Goal: Answer question/provide support

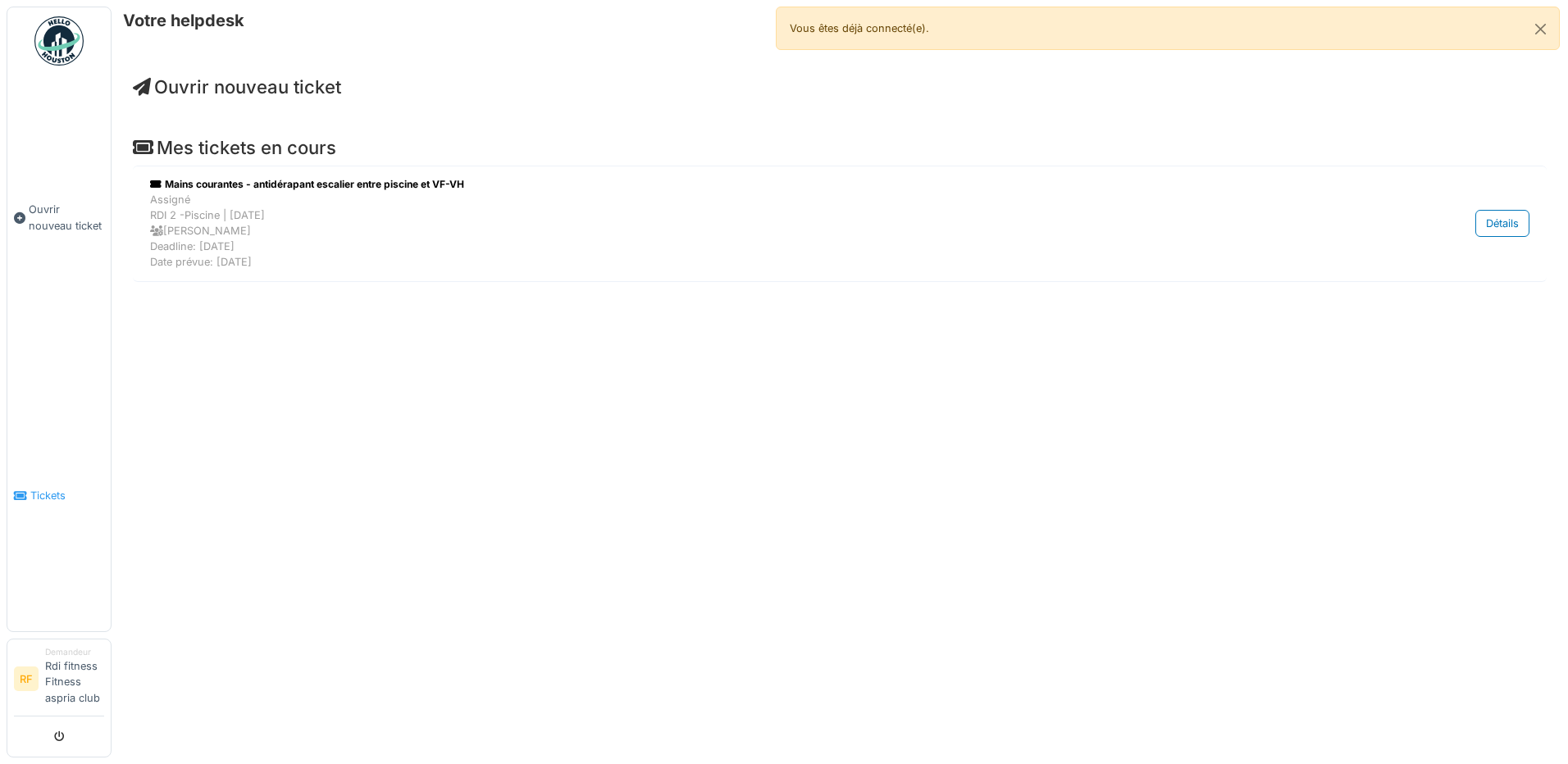
click at [61, 513] on link "Tickets" at bounding box center [60, 497] width 104 height 271
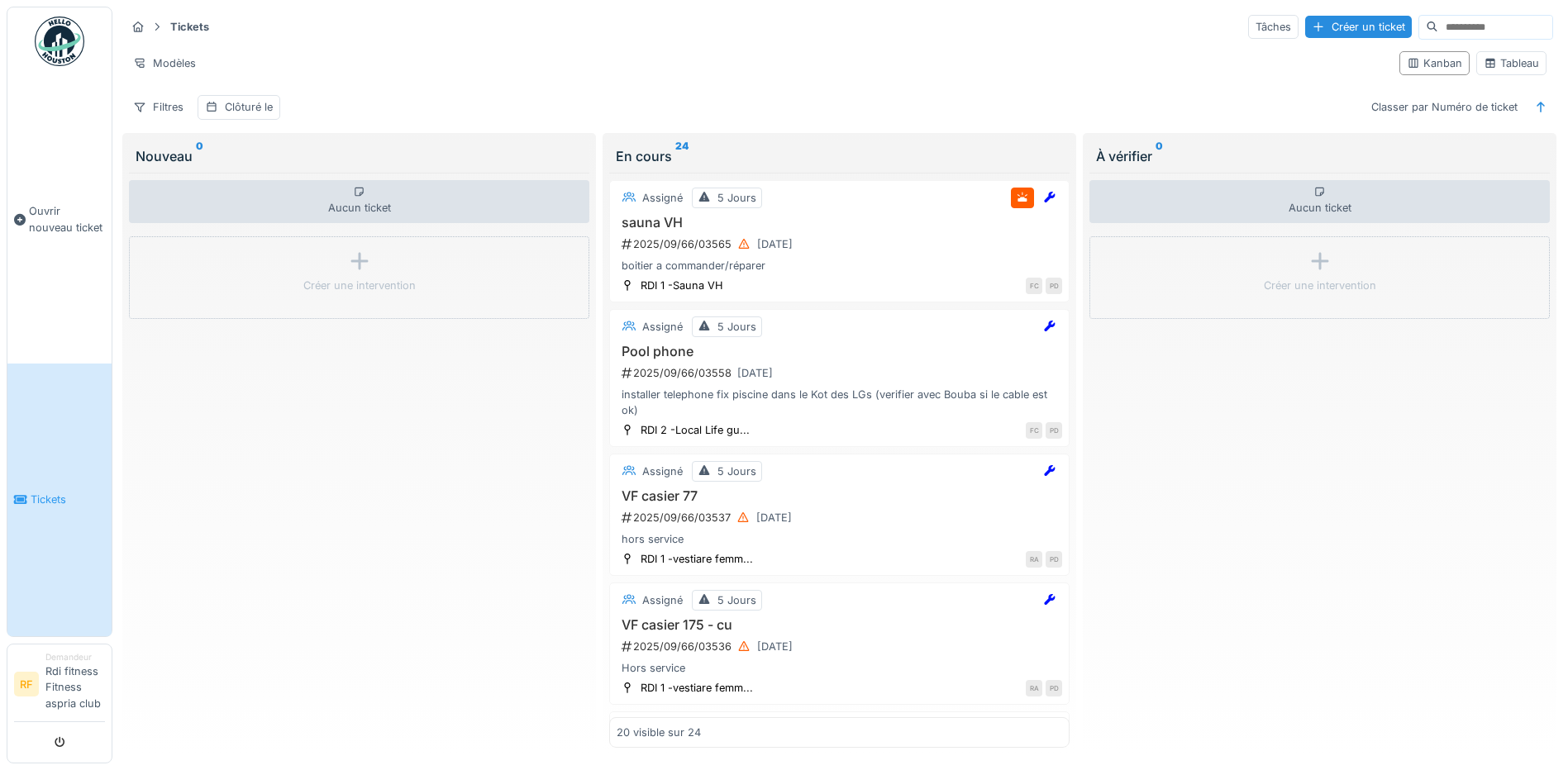
click at [1438, 33] on input at bounding box center [1495, 27] width 114 height 23
type input "*****"
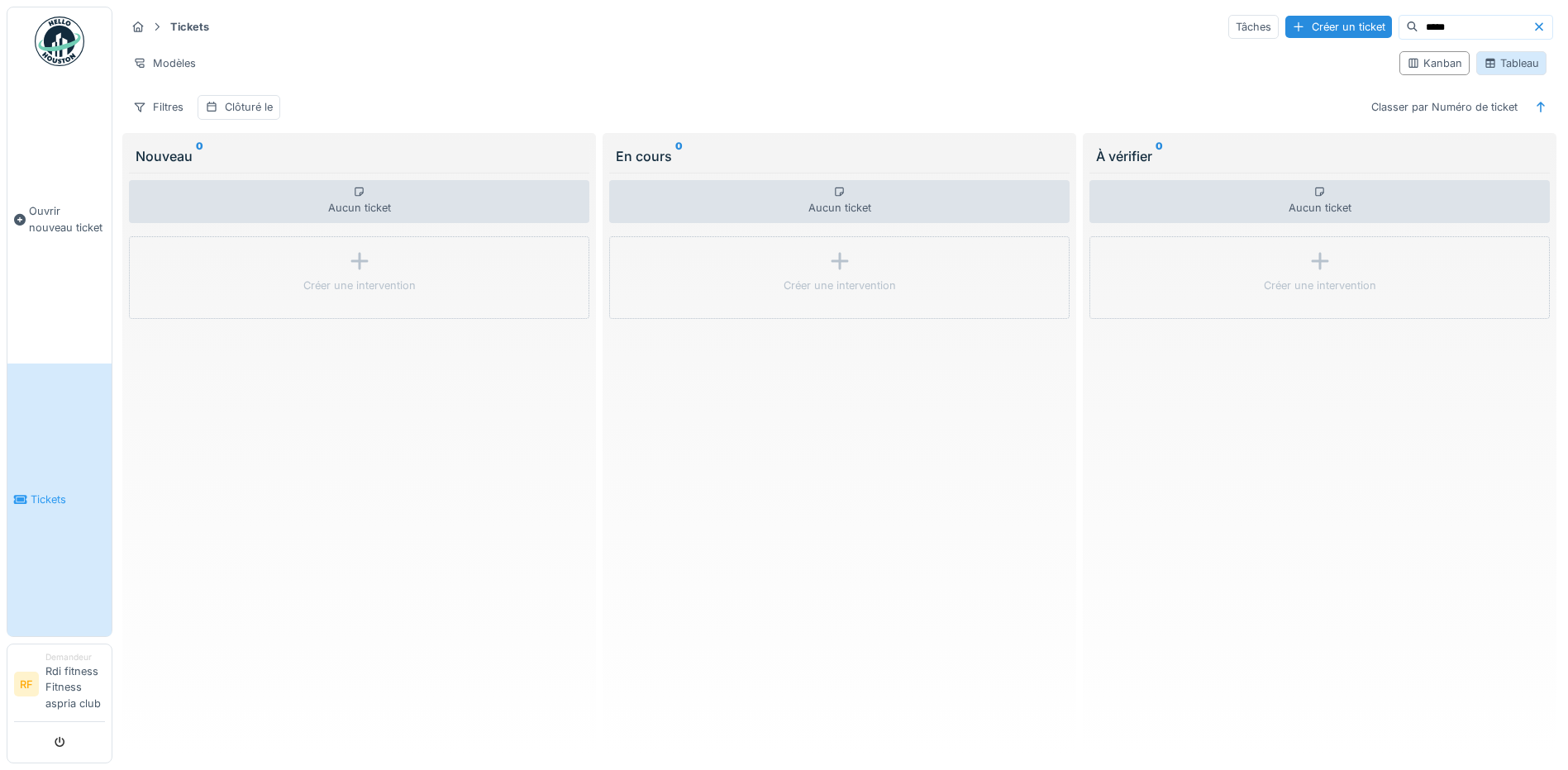
click at [1487, 62] on icon at bounding box center [1491, 63] width 9 height 9
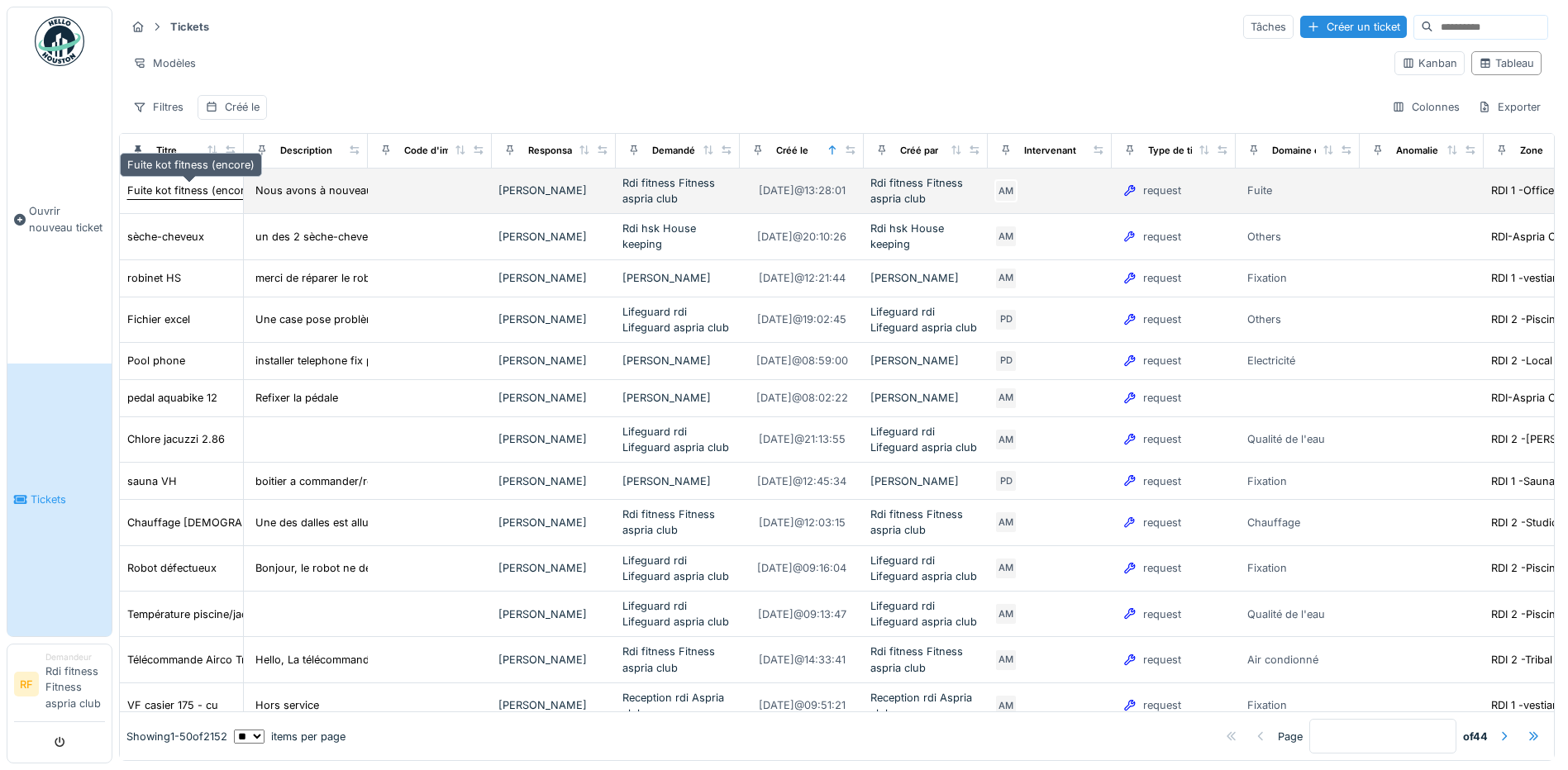
click at [200, 183] on div "Fuite kot fitness (encore)" at bounding box center [190, 191] width 127 height 15
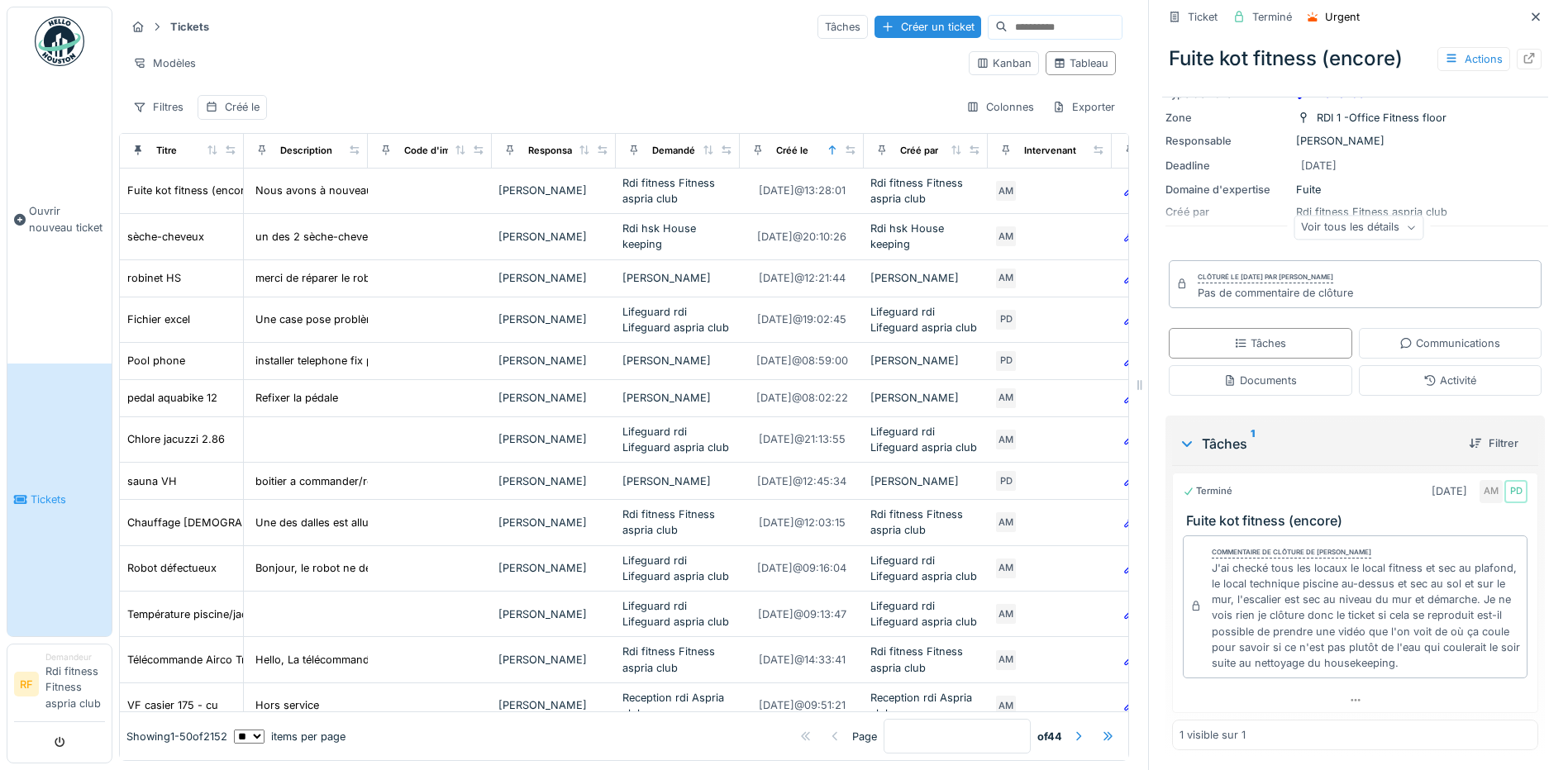
scroll to position [155, 0]
click at [1445, 336] on div "Communications" at bounding box center [1450, 344] width 101 height 15
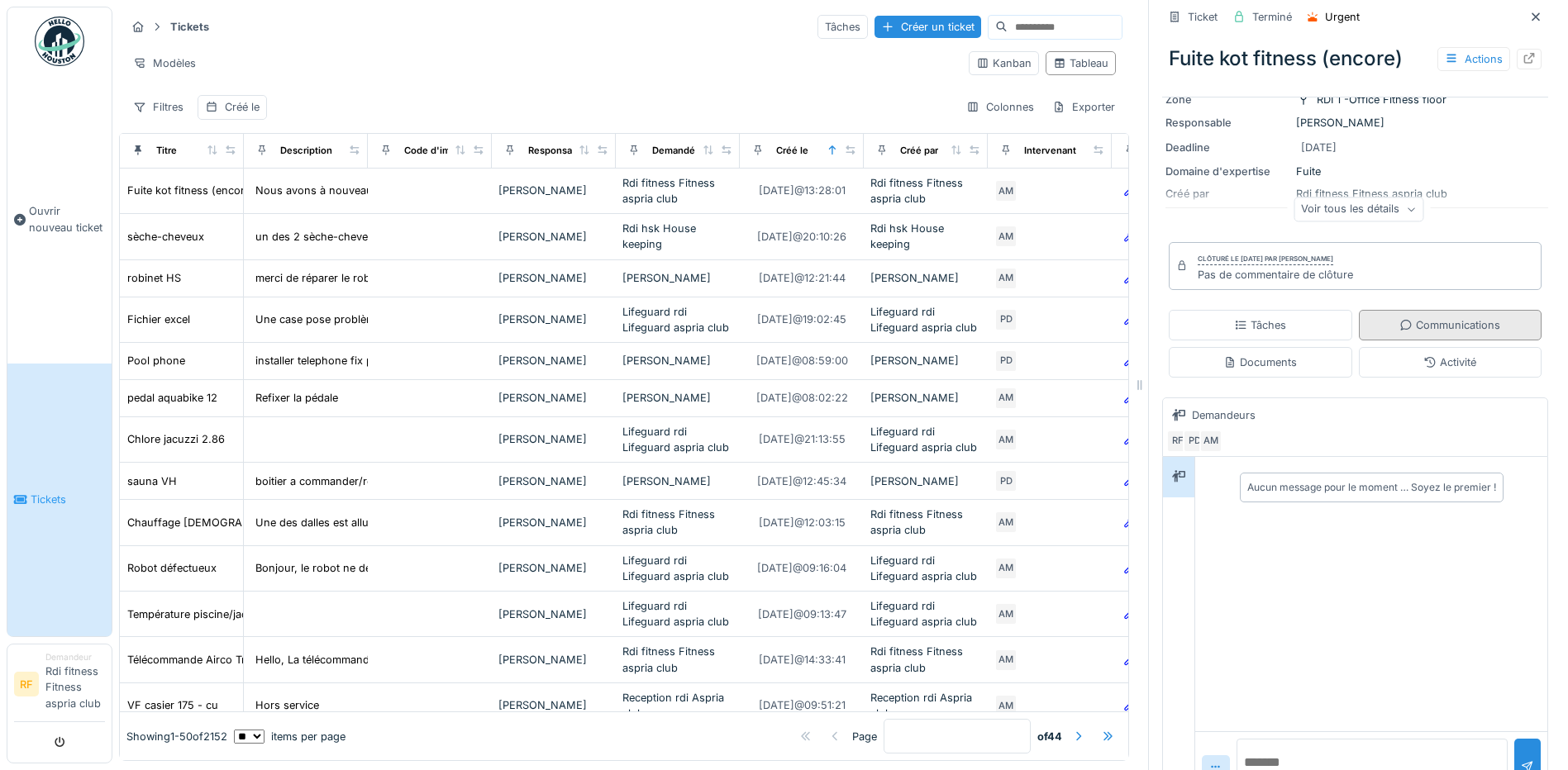
scroll to position [13, 0]
click at [1268, 753] on textarea at bounding box center [1372, 765] width 271 height 53
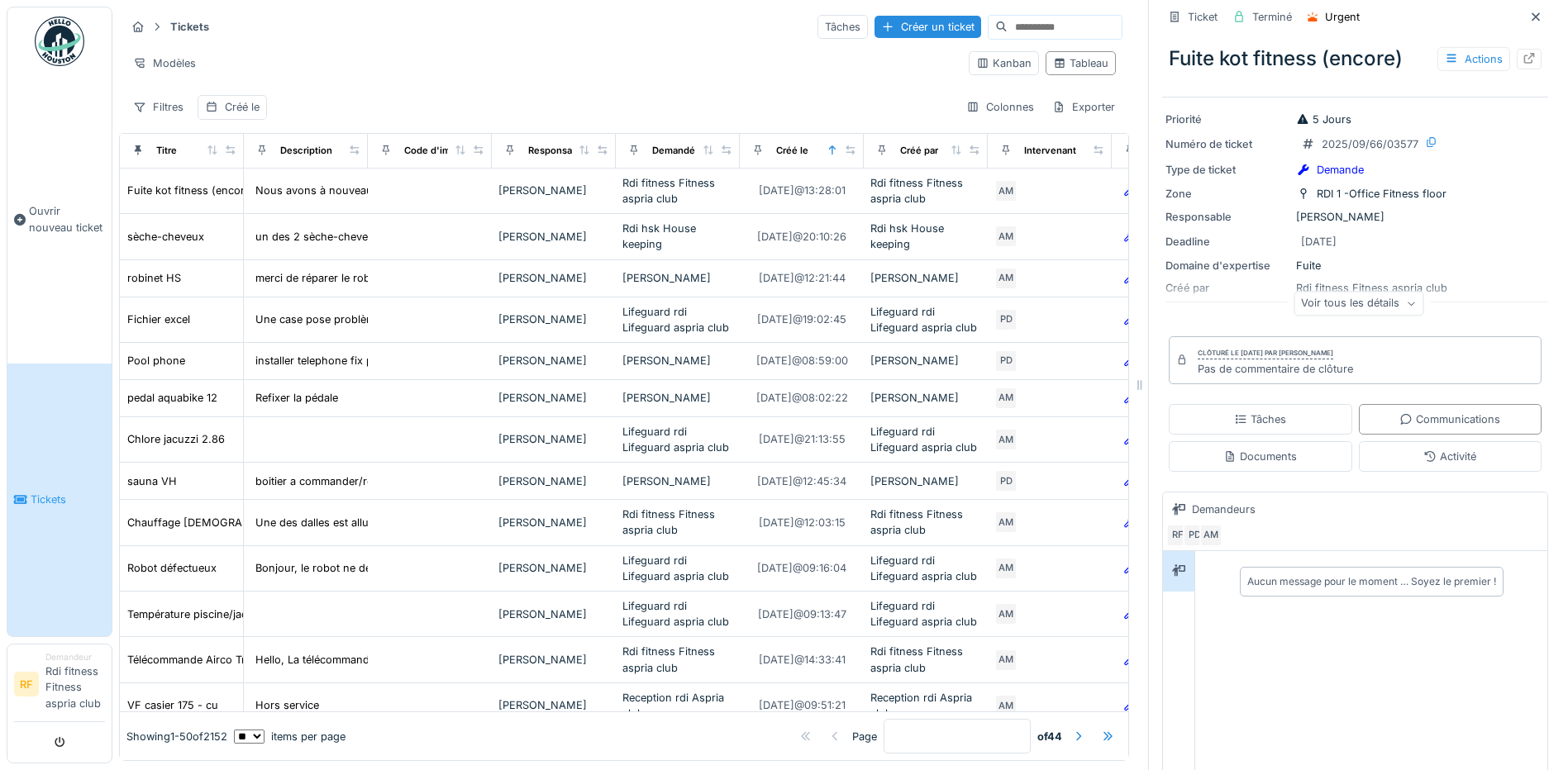
scroll to position [198, 0]
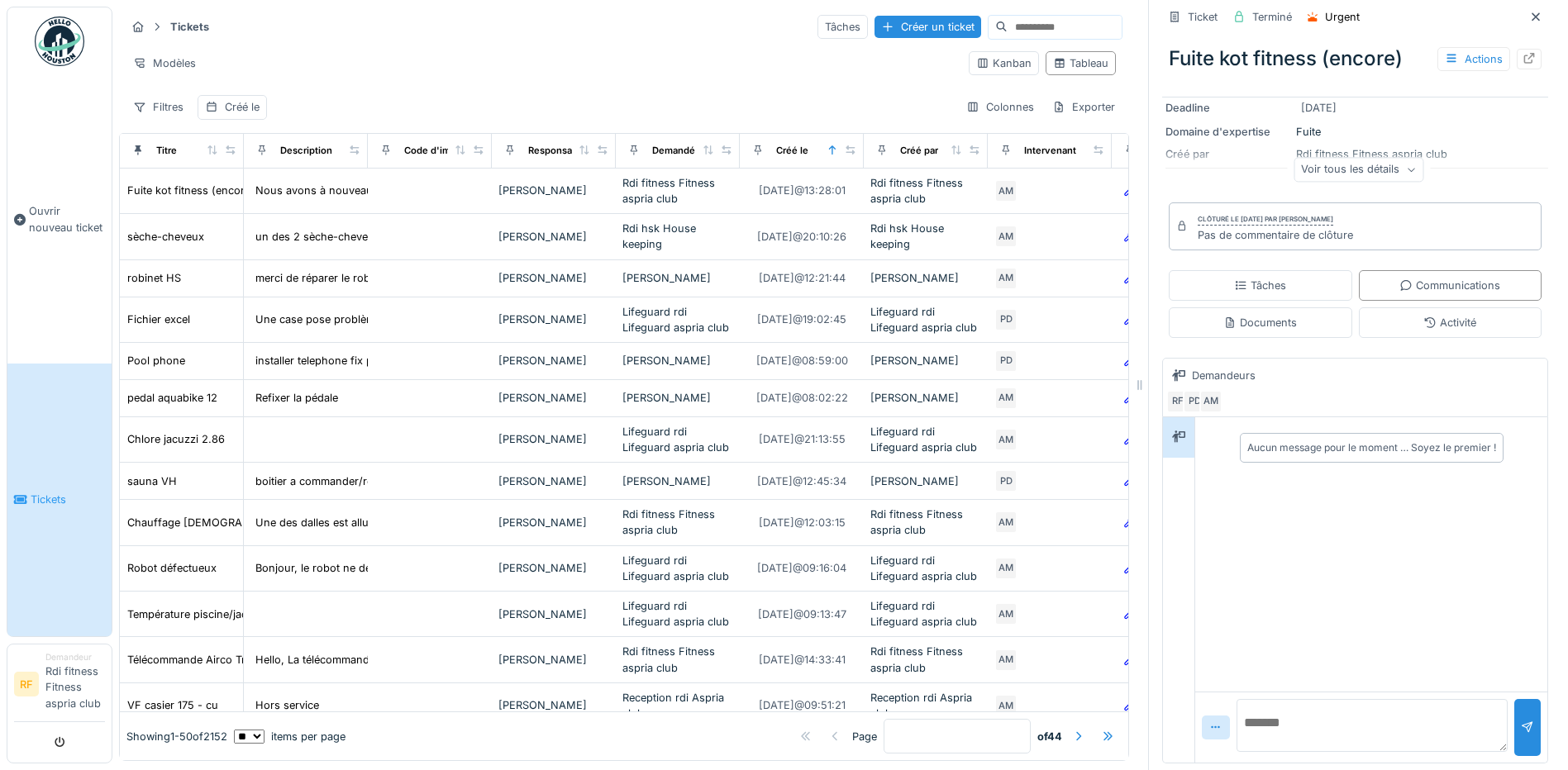
click at [1289, 717] on textarea at bounding box center [1372, 725] width 271 height 53
drag, startPoint x: 1481, startPoint y: 736, endPoint x: 1491, endPoint y: 777, distance: 42.2
click at [1491, 770] on html "Ouvrir nouveau ticket Tickets RF Demandeur Rdi fitness Fitness aspria club Annu…" at bounding box center [784, 385] width 1568 height 770
click at [1467, 692] on div "**********" at bounding box center [1371, 726] width 353 height 71
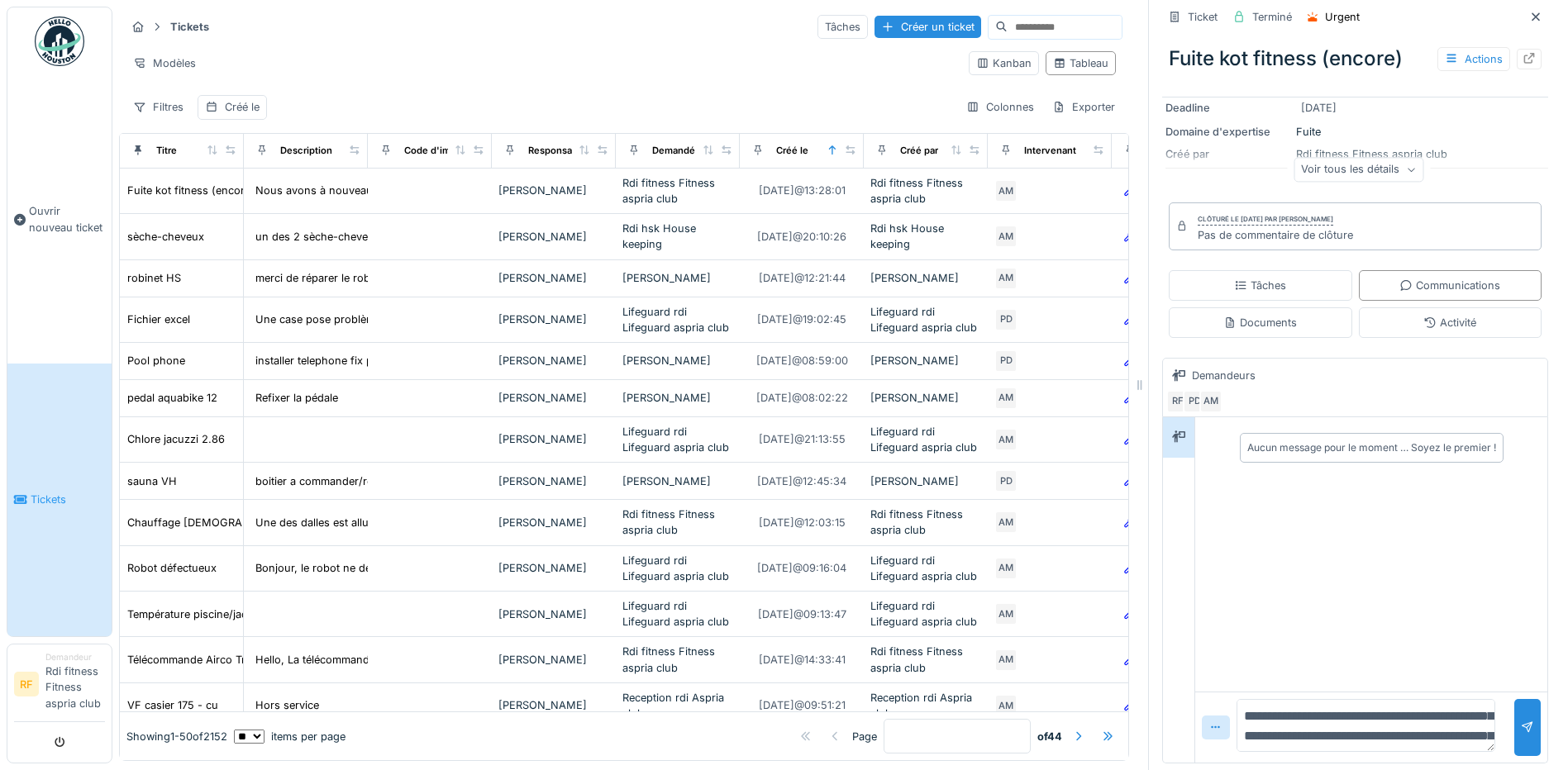
click at [1427, 705] on textarea "**********" at bounding box center [1366, 725] width 259 height 53
click at [1453, 699] on textarea "**********" at bounding box center [1366, 725] width 259 height 53
click at [1451, 699] on textarea "**********" at bounding box center [1366, 725] width 259 height 53
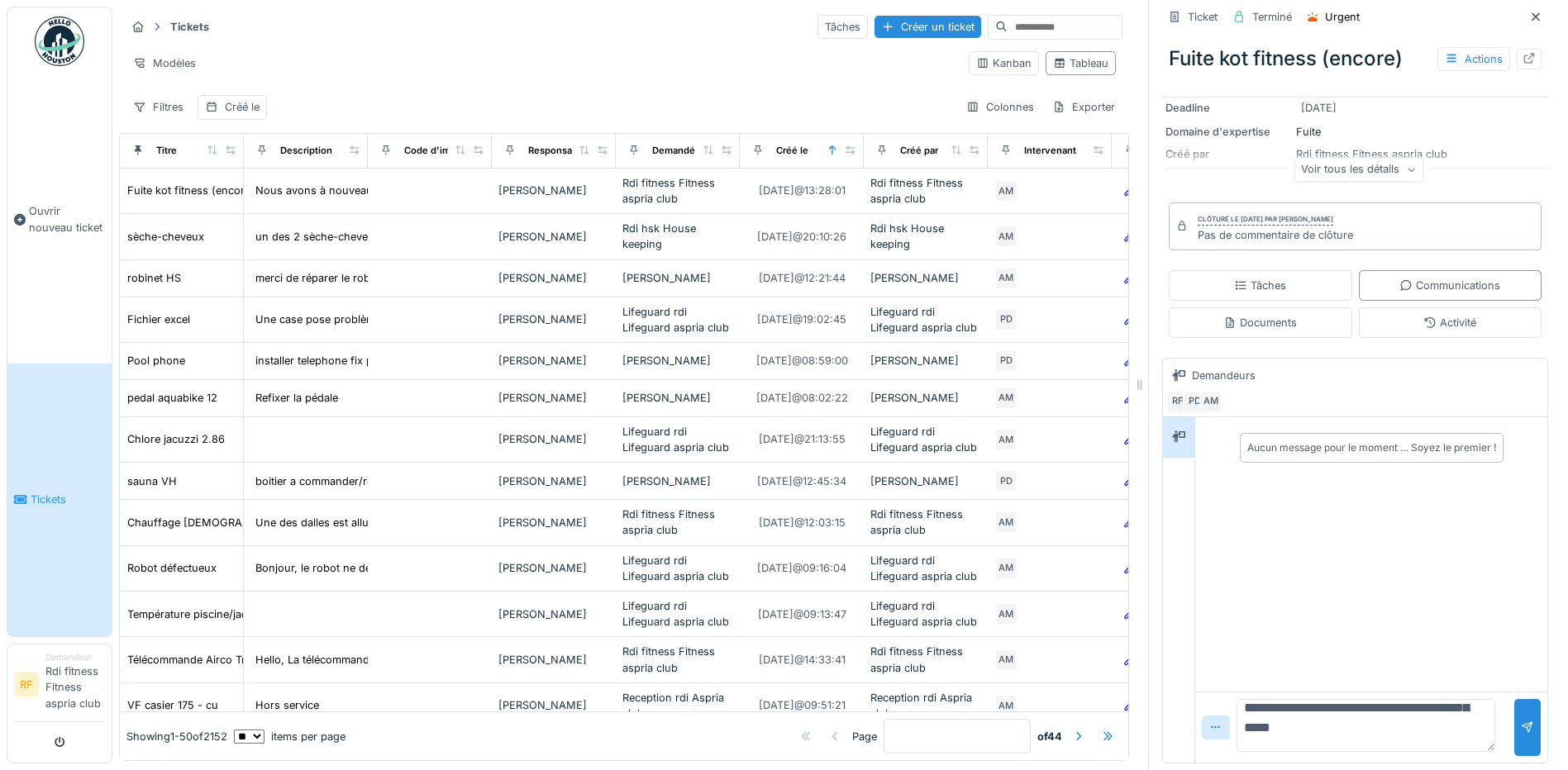
scroll to position [154, 0]
drag, startPoint x: 1333, startPoint y: 720, endPoint x: 1228, endPoint y: 702, distance: 106.5
click at [1237, 702] on textarea "**********" at bounding box center [1366, 725] width 259 height 53
type textarea "**********"
click at [1515, 714] on div at bounding box center [1527, 727] width 26 height 57
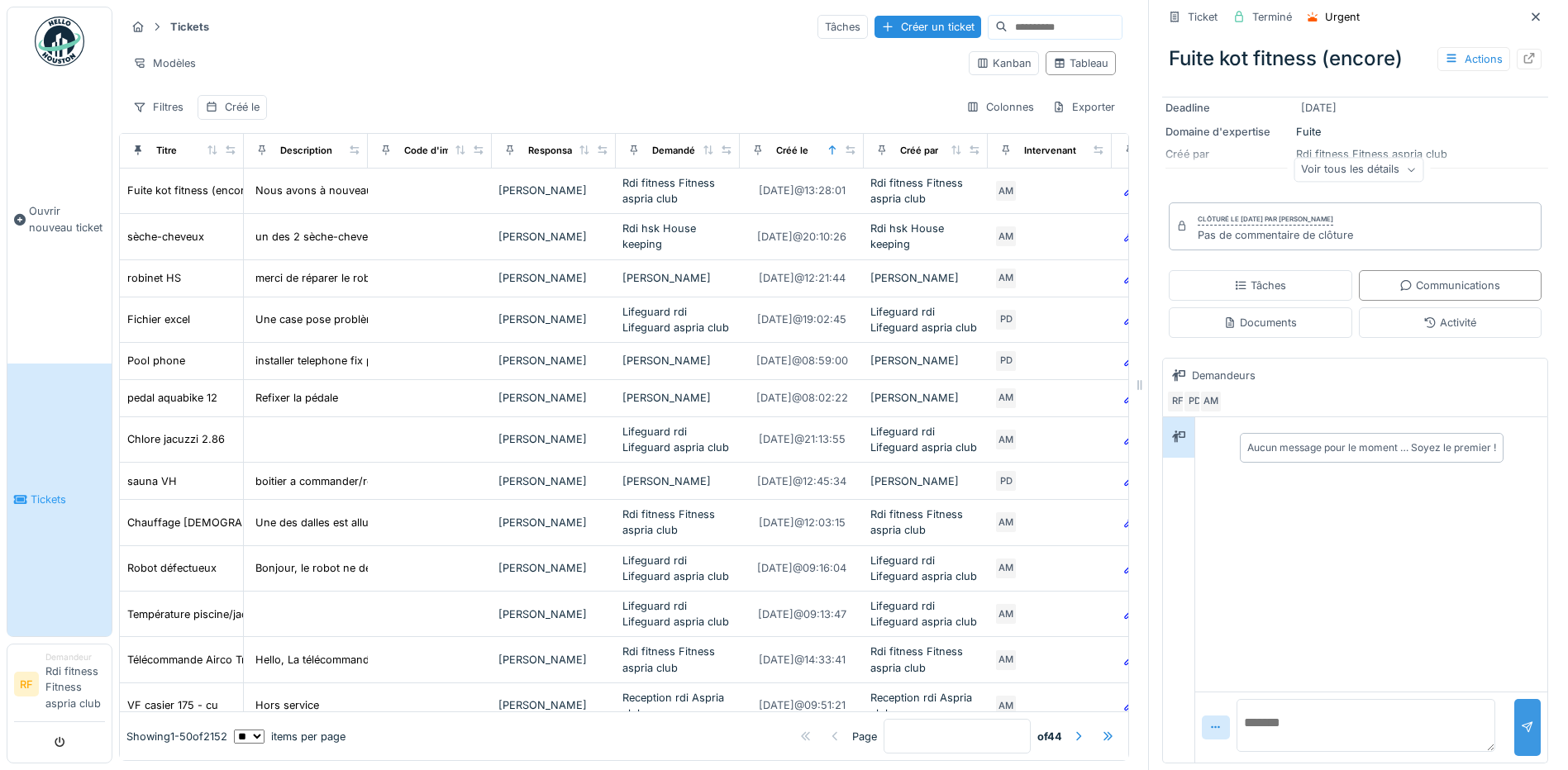
scroll to position [0, 0]
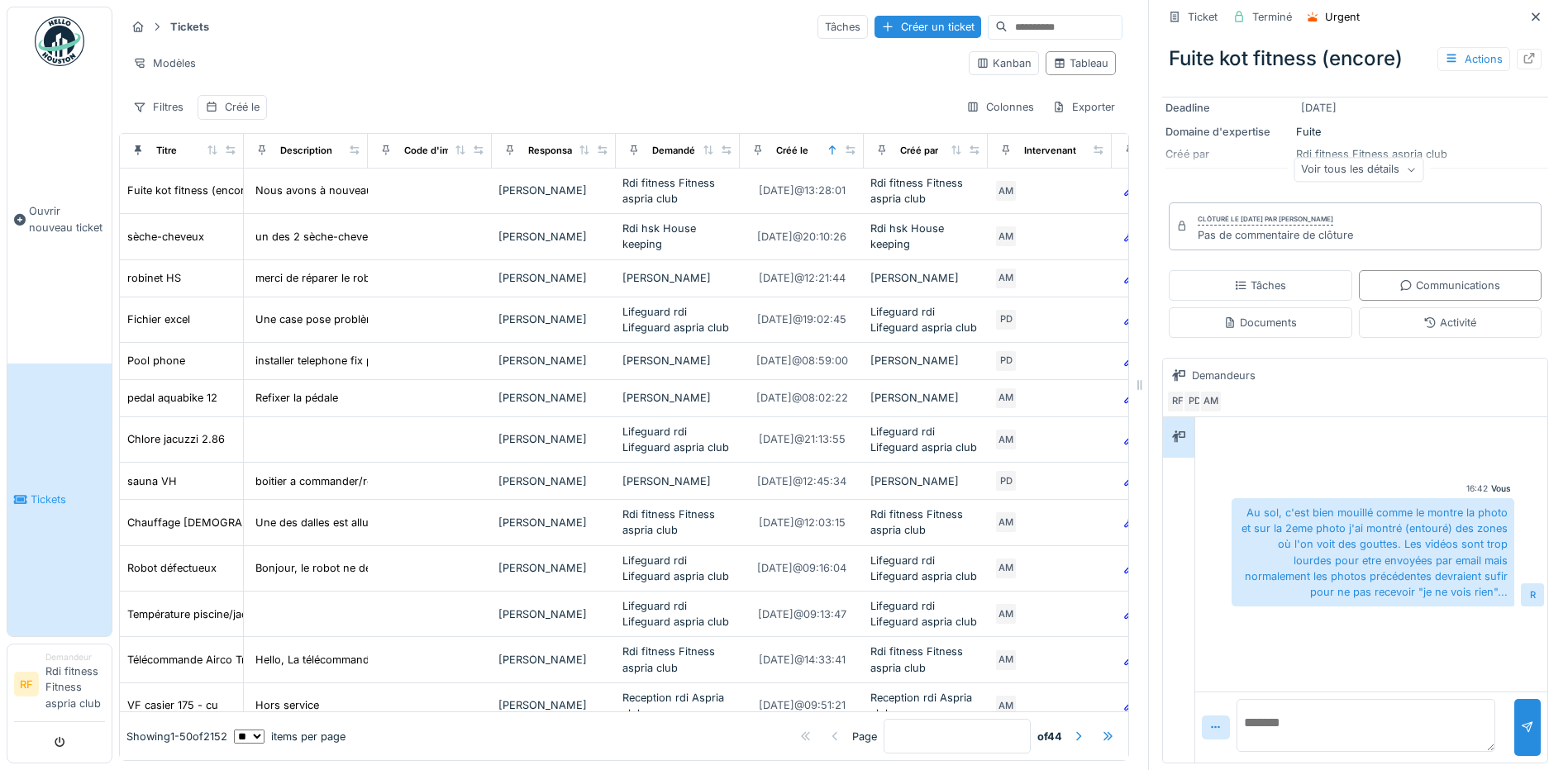
click at [1323, 730] on textarea at bounding box center [1366, 725] width 259 height 53
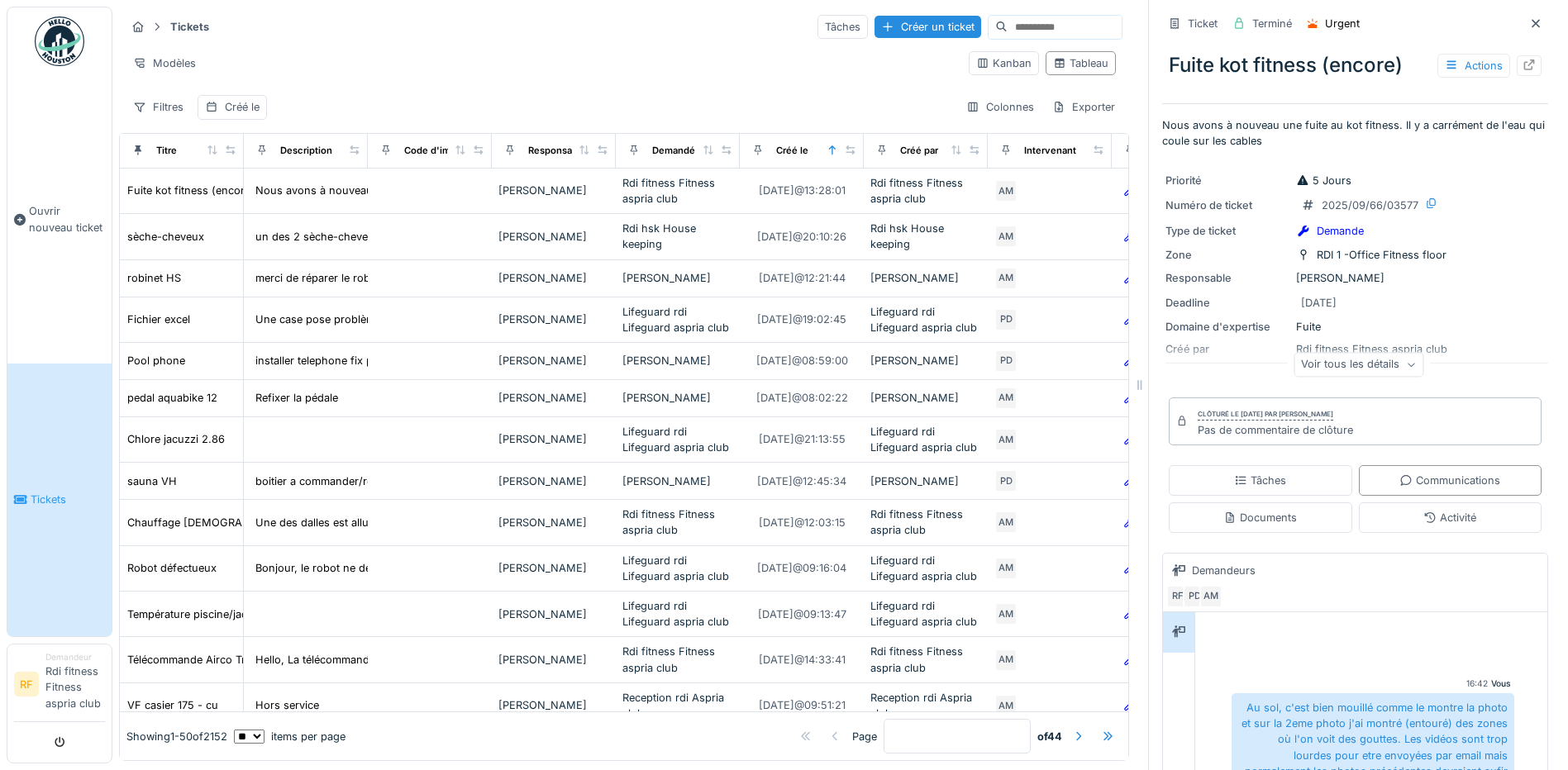
click at [1384, 353] on div "Voir tous les détails" at bounding box center [1359, 364] width 130 height 24
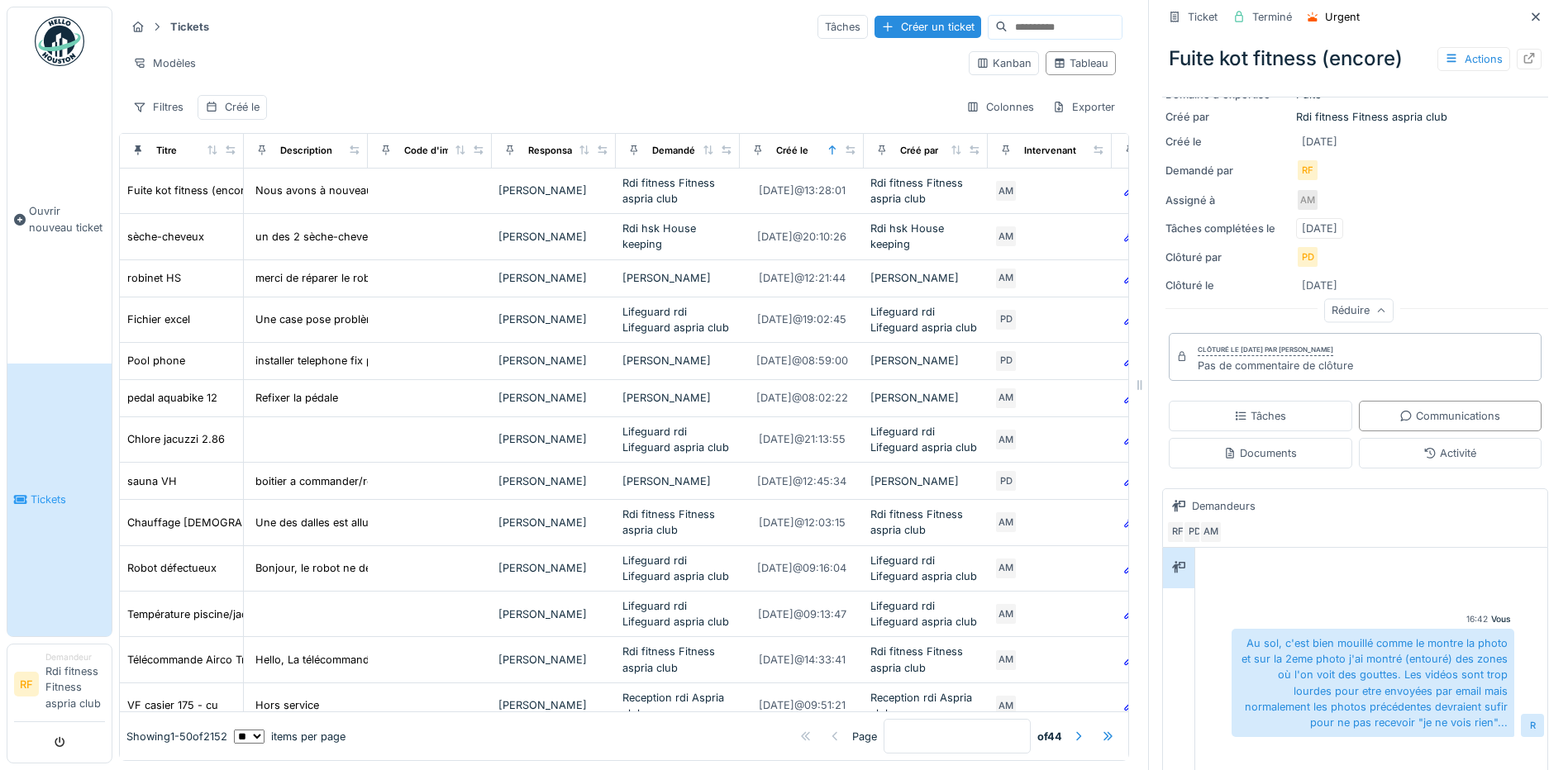
scroll to position [262, 0]
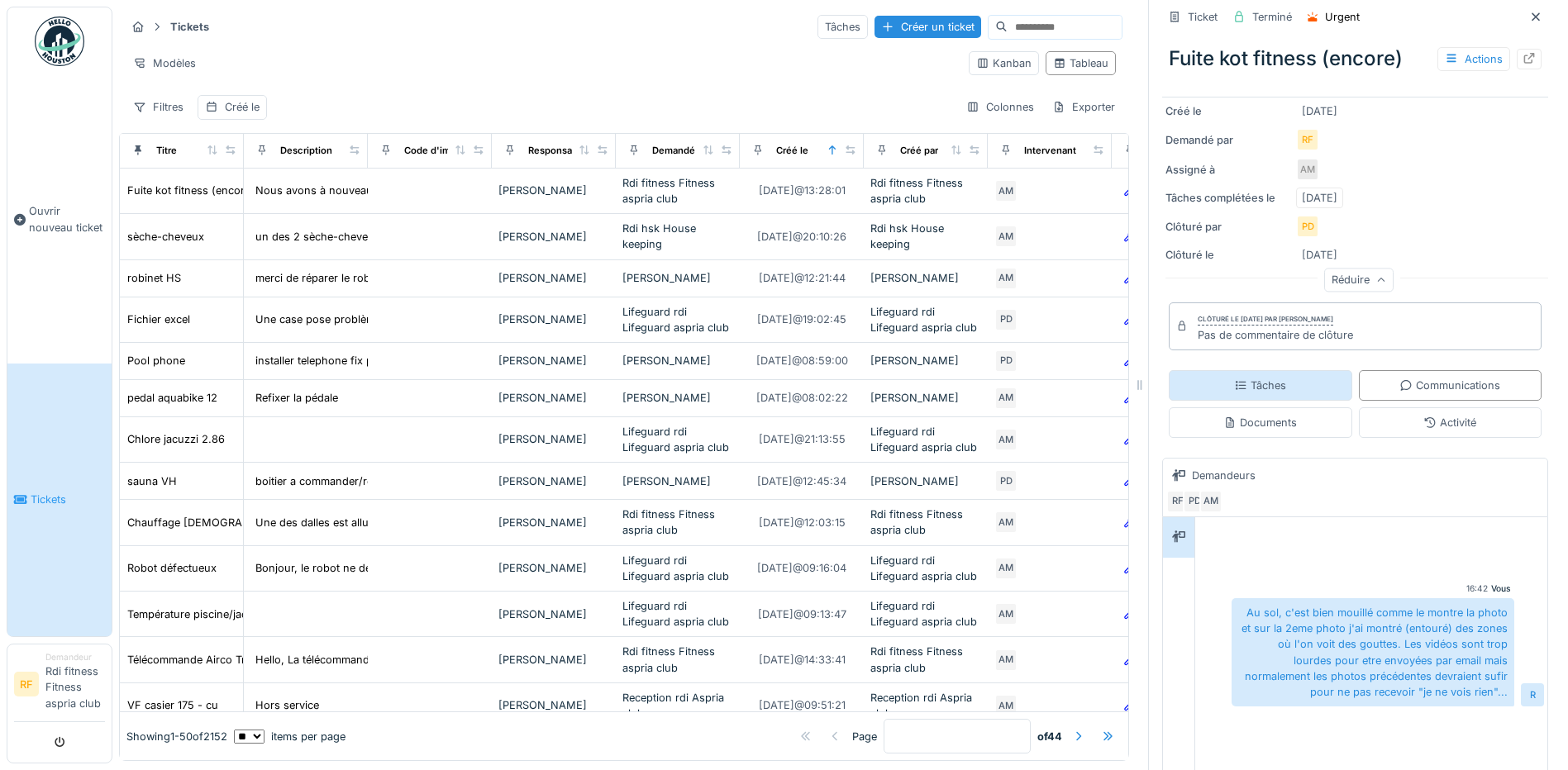
click at [1265, 378] on div "Tâches" at bounding box center [1260, 385] width 52 height 15
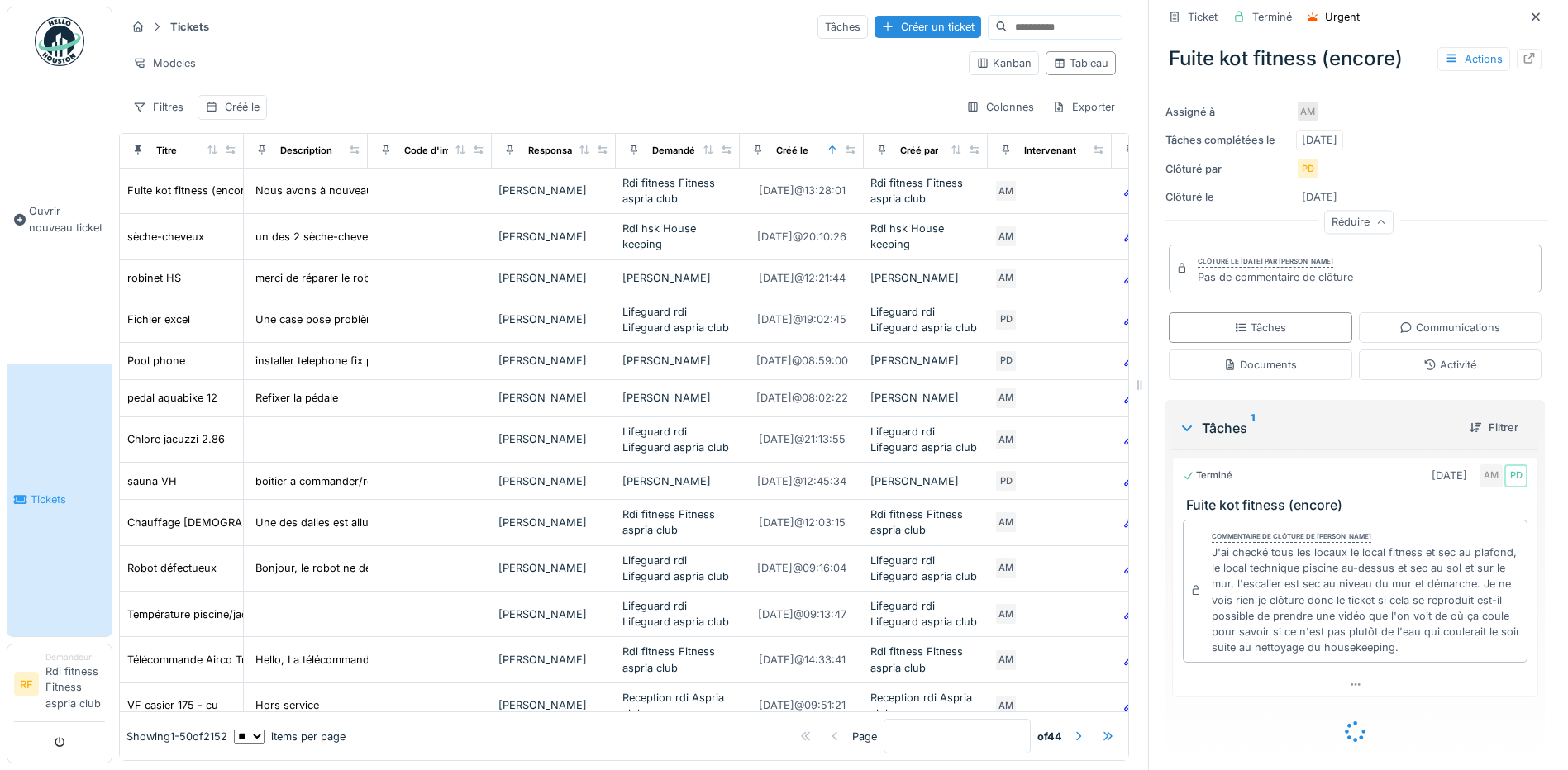
scroll to position [321, 0]
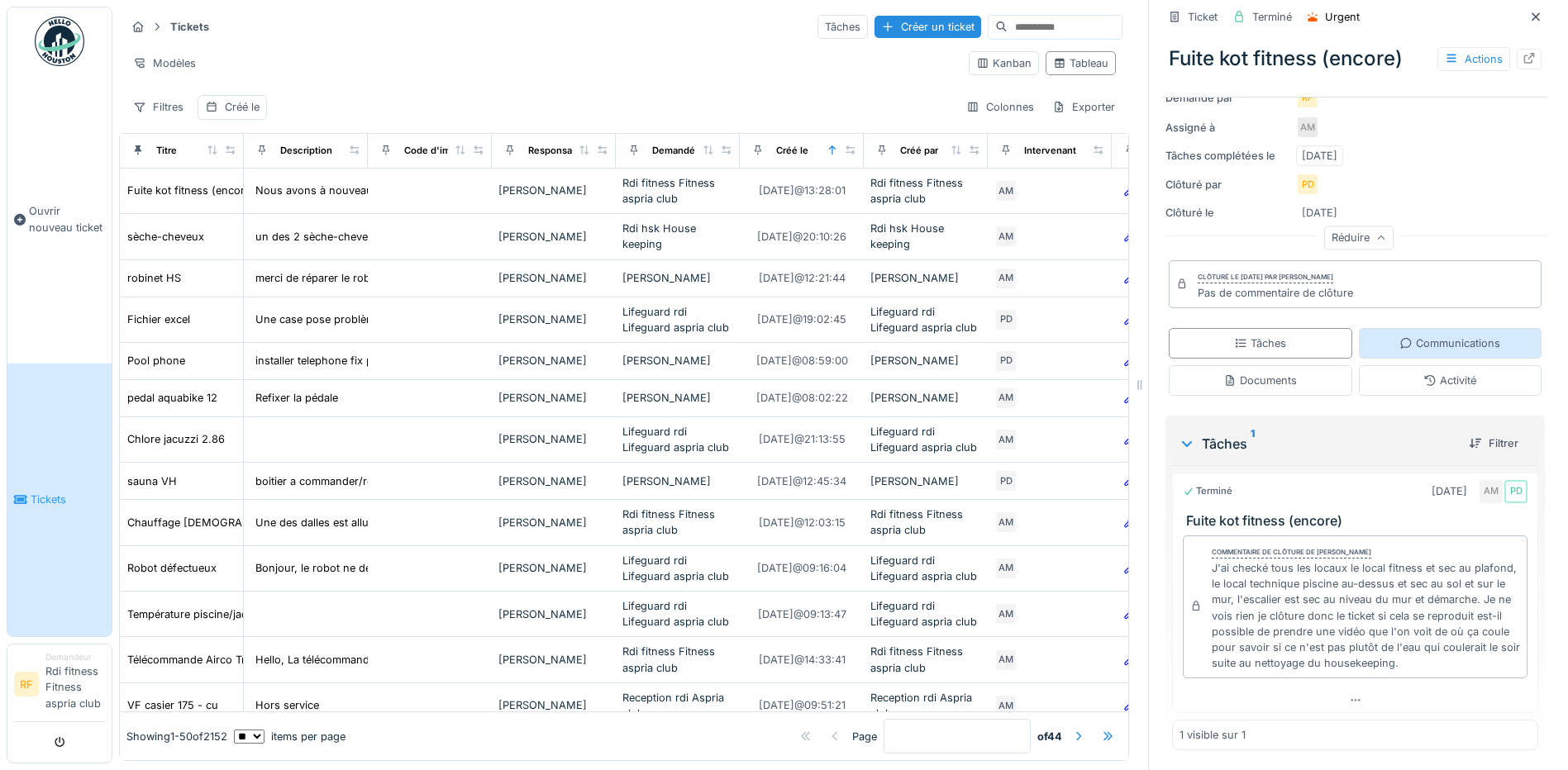
click at [1402, 336] on div "Communications" at bounding box center [1450, 344] width 101 height 15
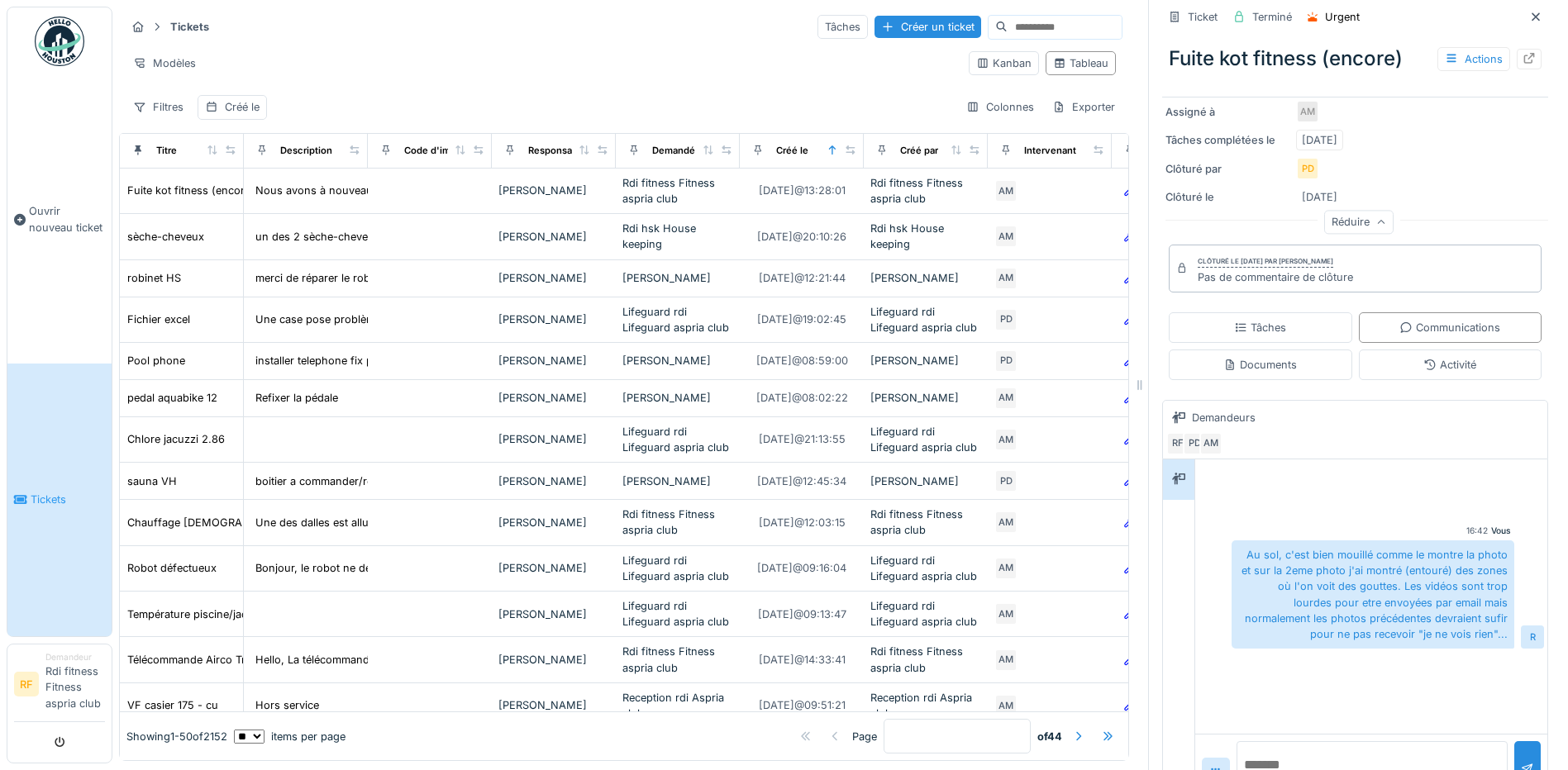
scroll to position [346, 0]
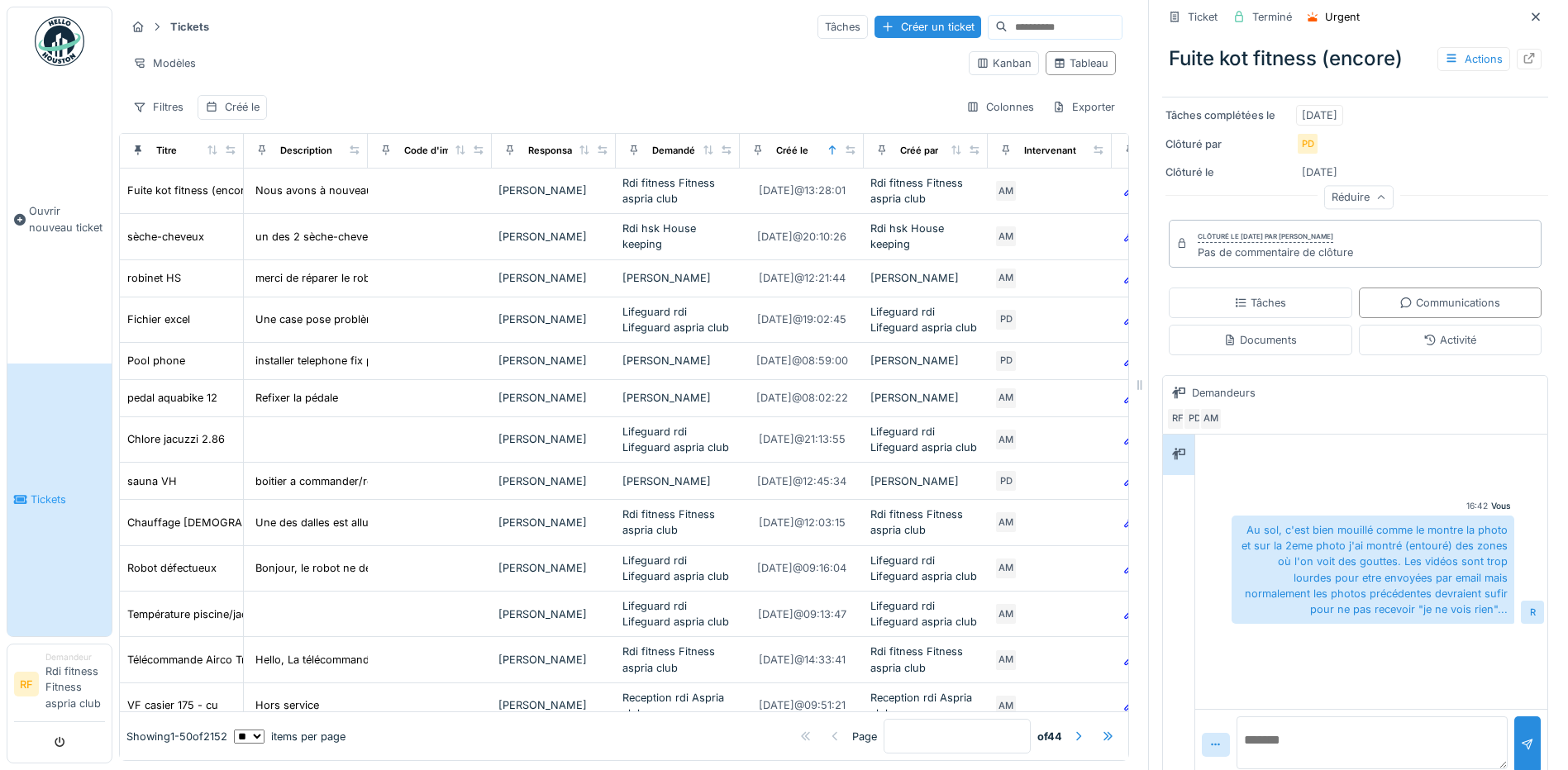
click at [1308, 729] on textarea at bounding box center [1372, 743] width 271 height 53
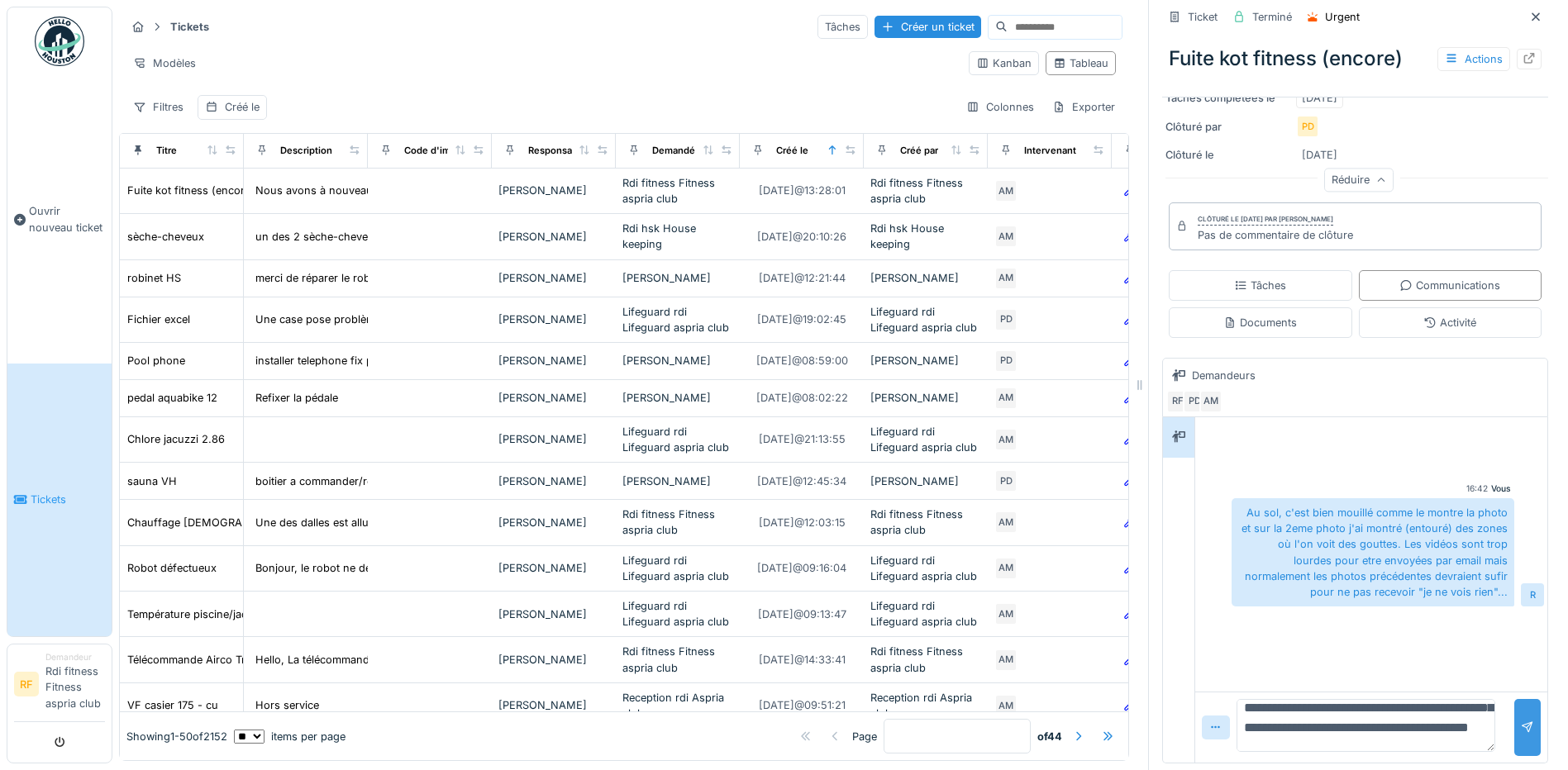
type textarea "**********"
click at [1521, 720] on div at bounding box center [1527, 727] width 14 height 15
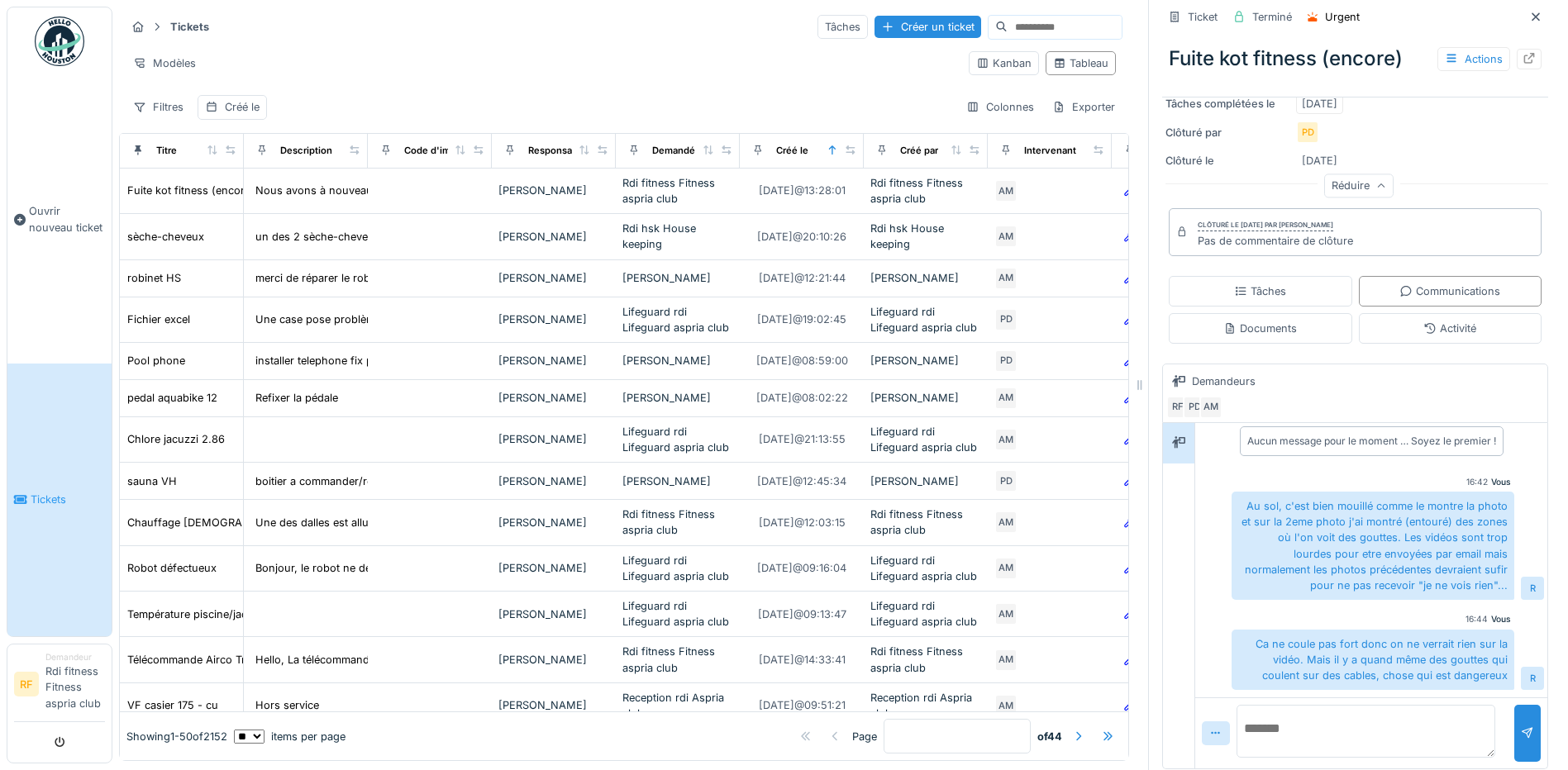
scroll to position [353, 0]
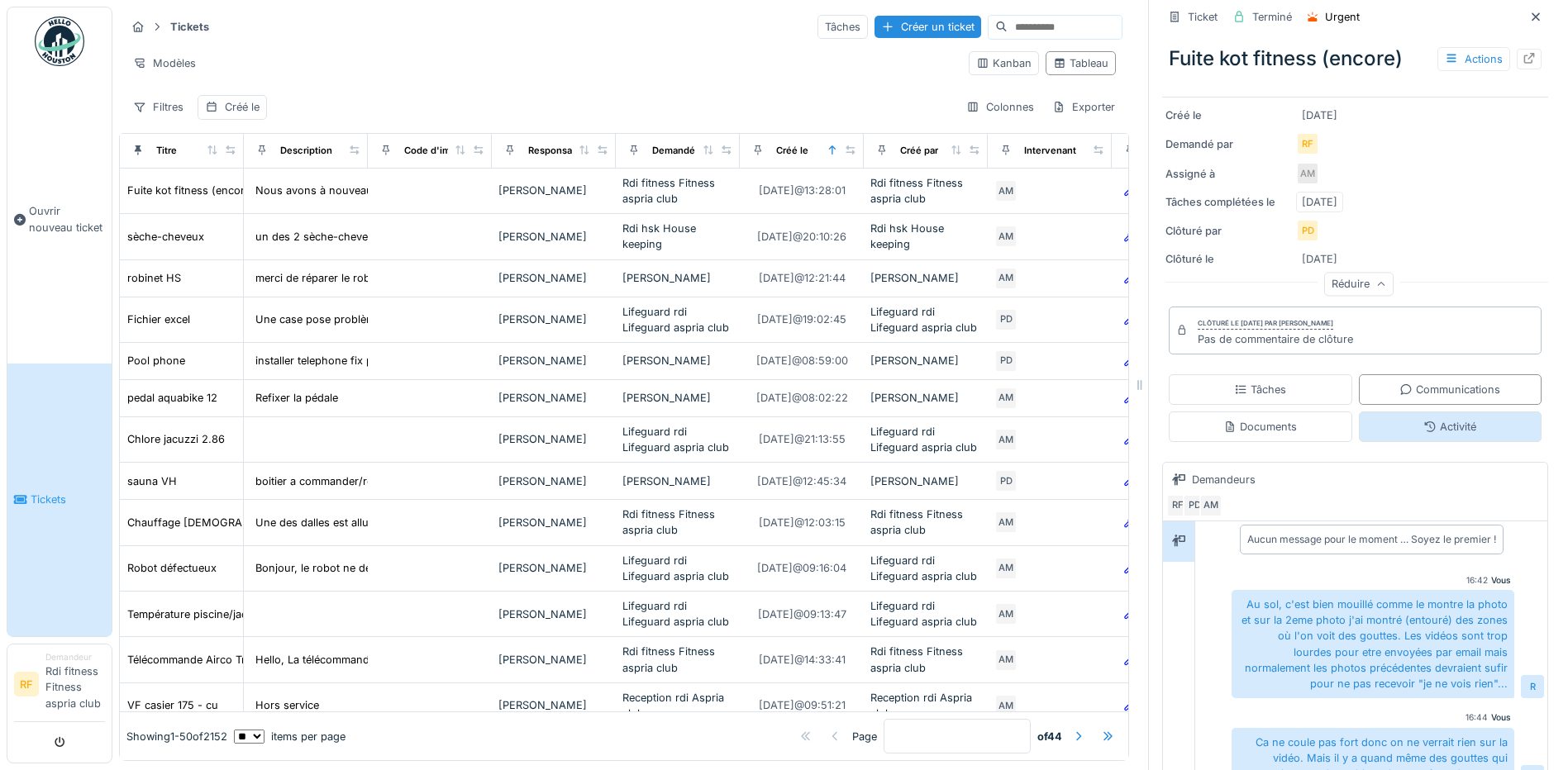
click at [1372, 422] on div "Activité" at bounding box center [1450, 427] width 183 height 31
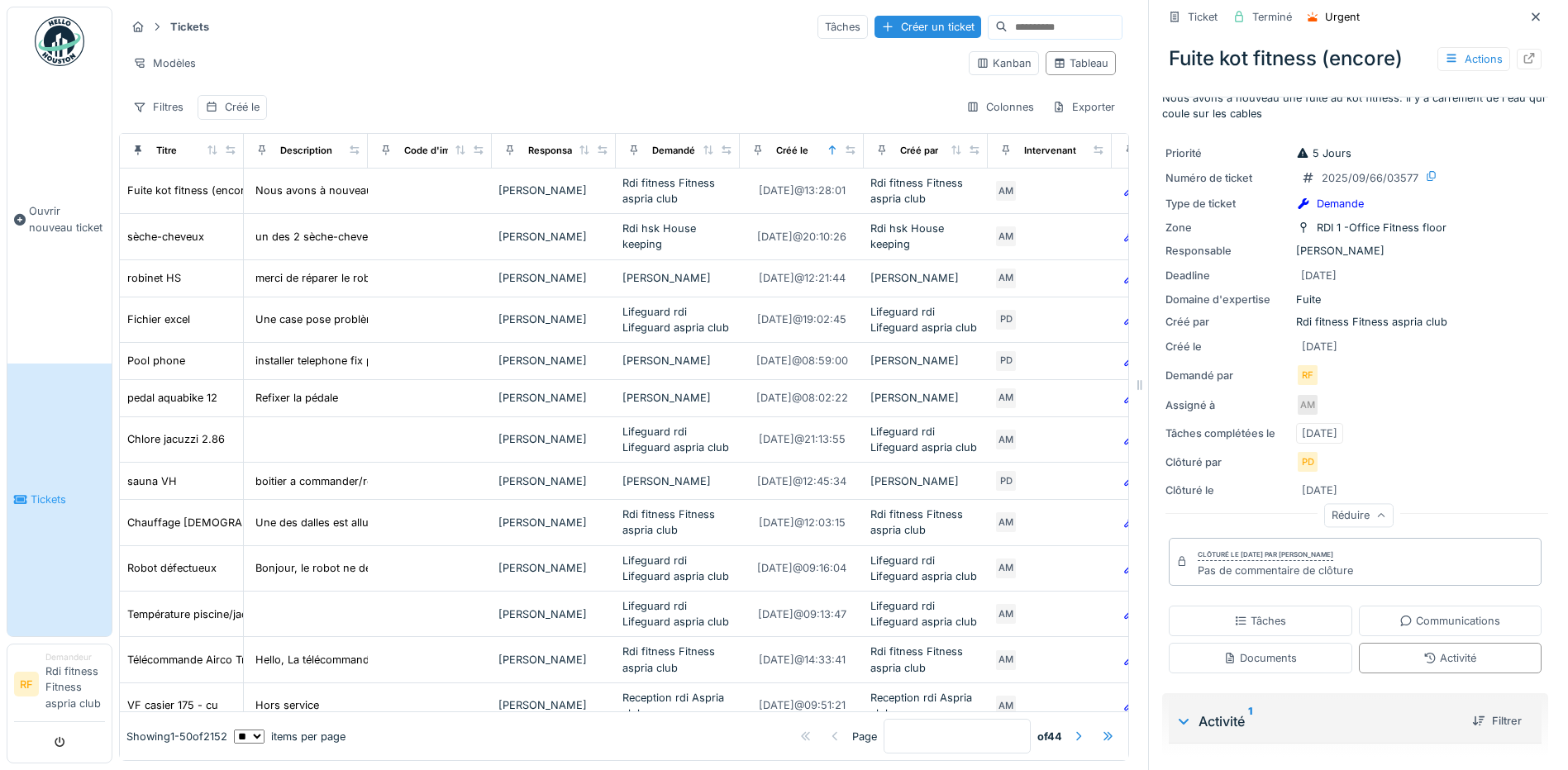
scroll to position [27, 0]
click at [1285, 648] on div "Documents" at bounding box center [1260, 659] width 183 height 31
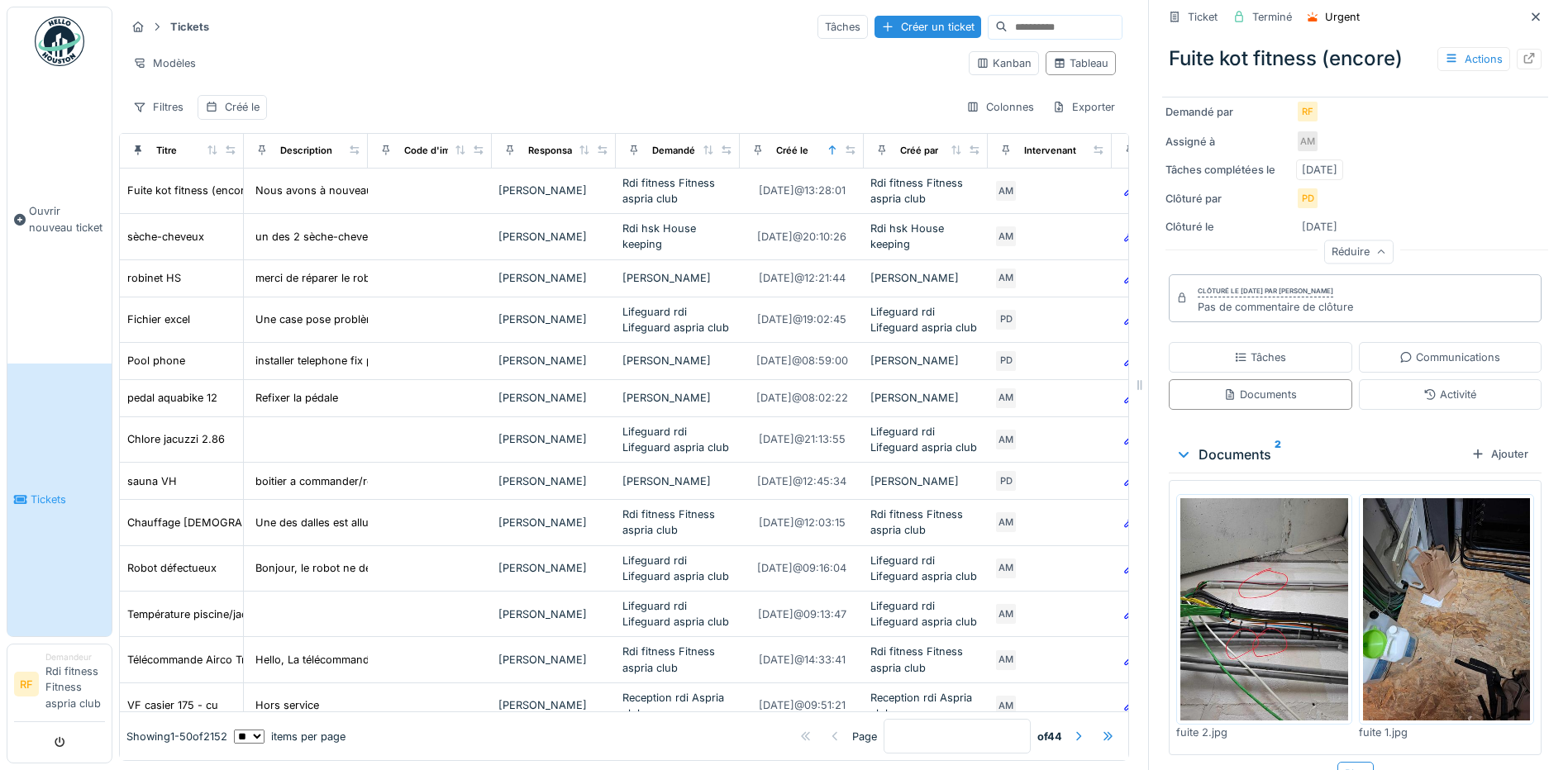
scroll to position [319, 0]
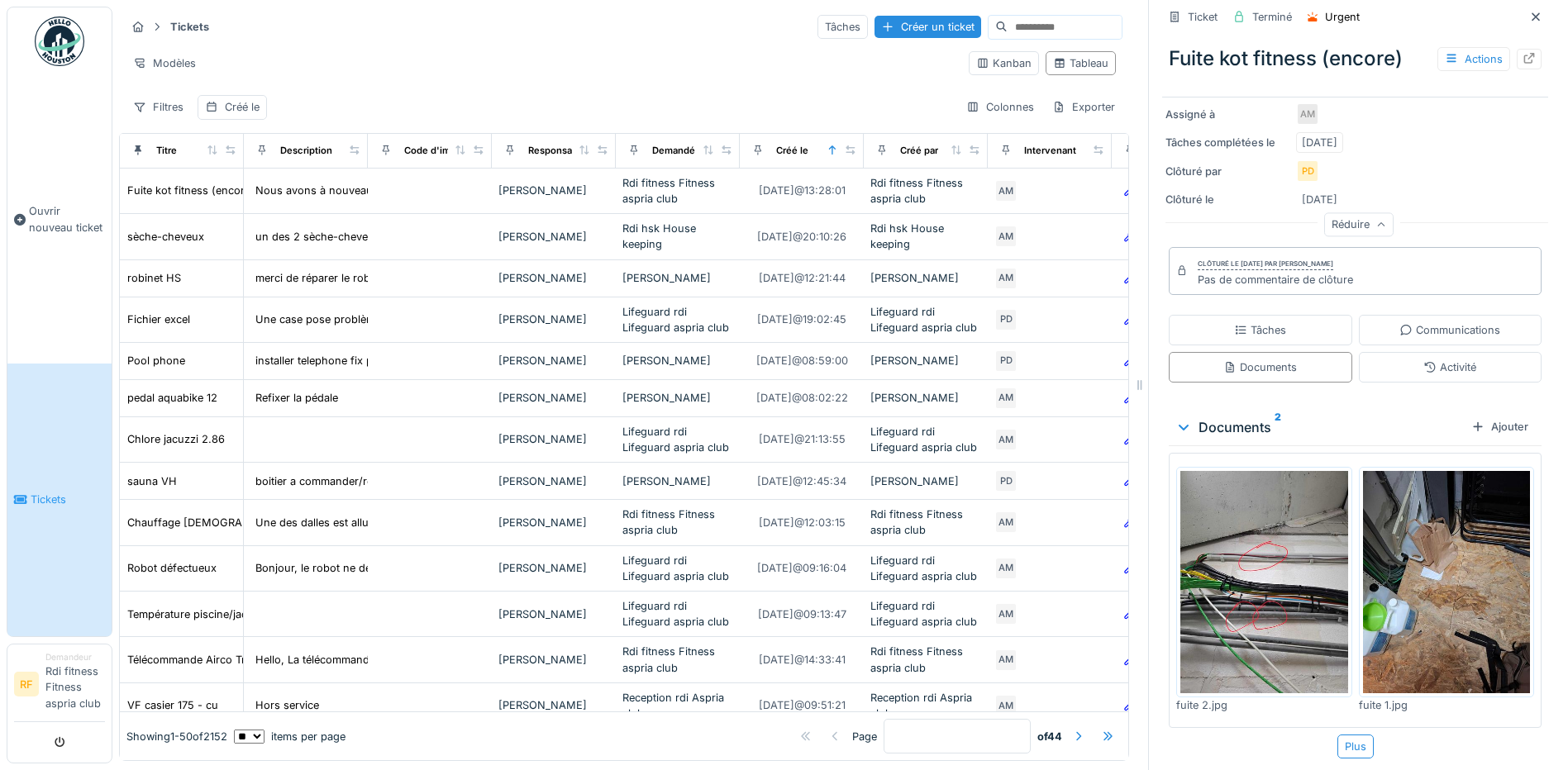
click at [1245, 588] on img at bounding box center [1264, 582] width 168 height 223
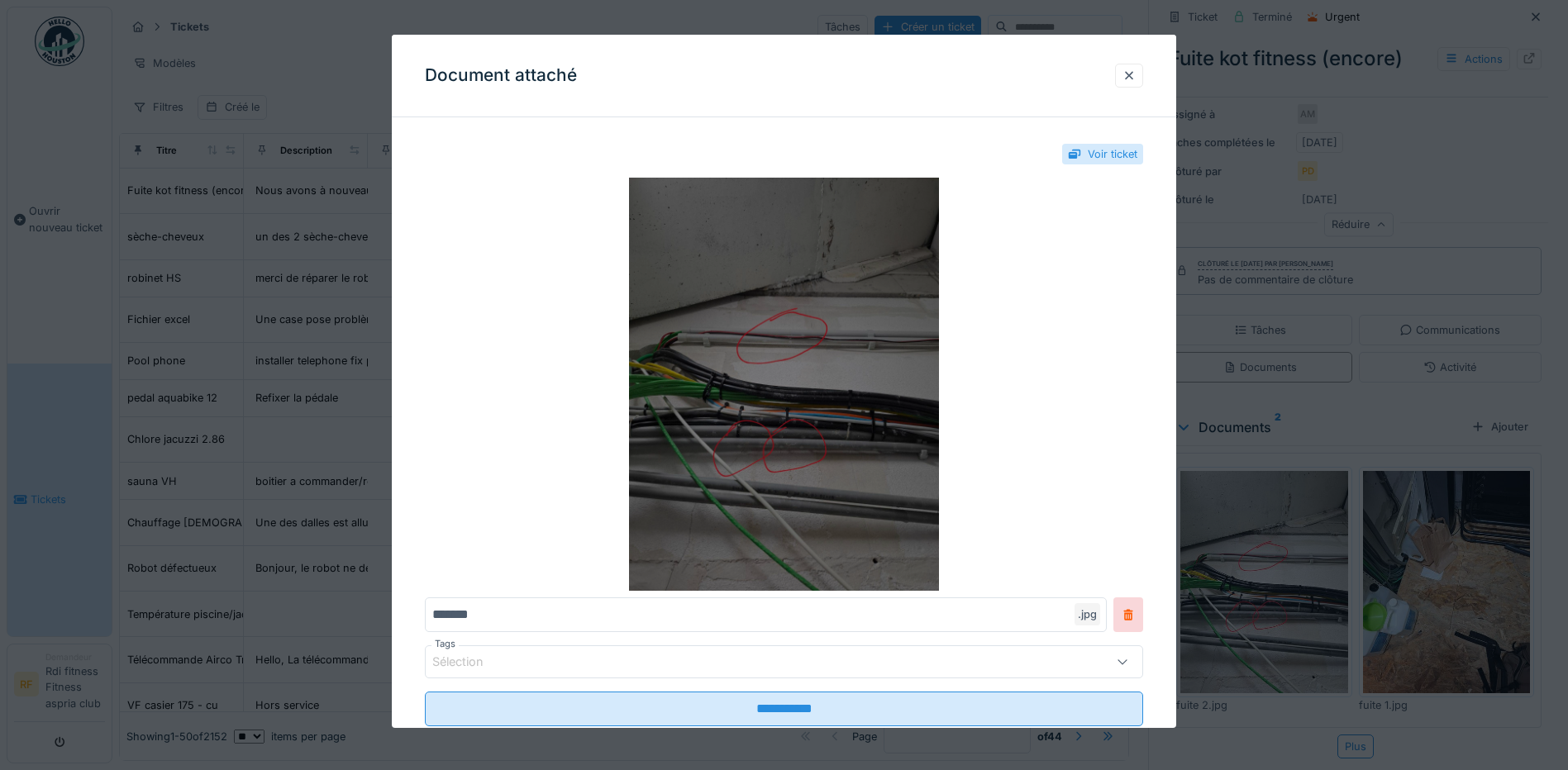
click at [775, 457] on img at bounding box center [784, 384] width 719 height 414
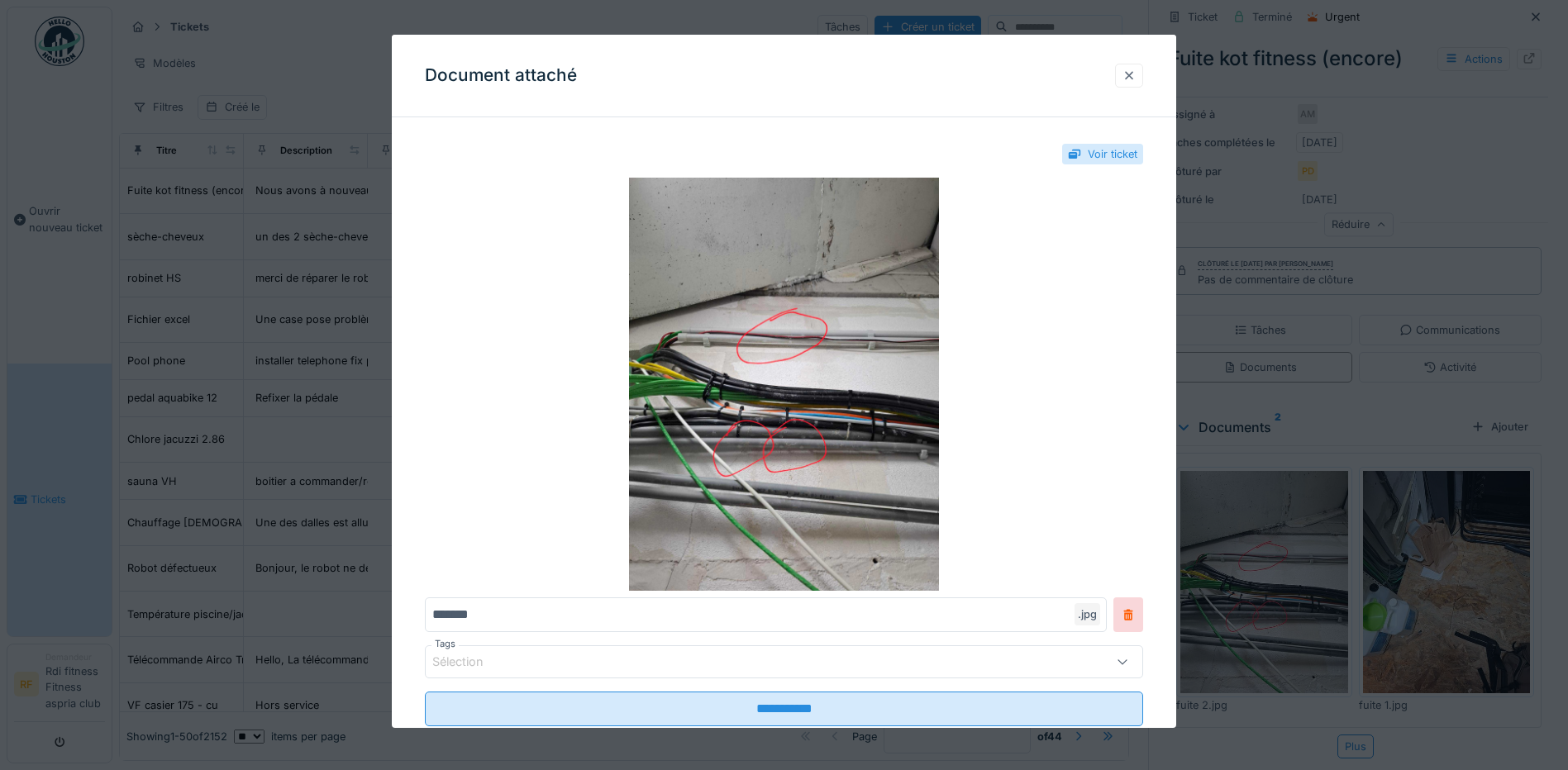
click at [1135, 78] on div at bounding box center [1129, 76] width 14 height 15
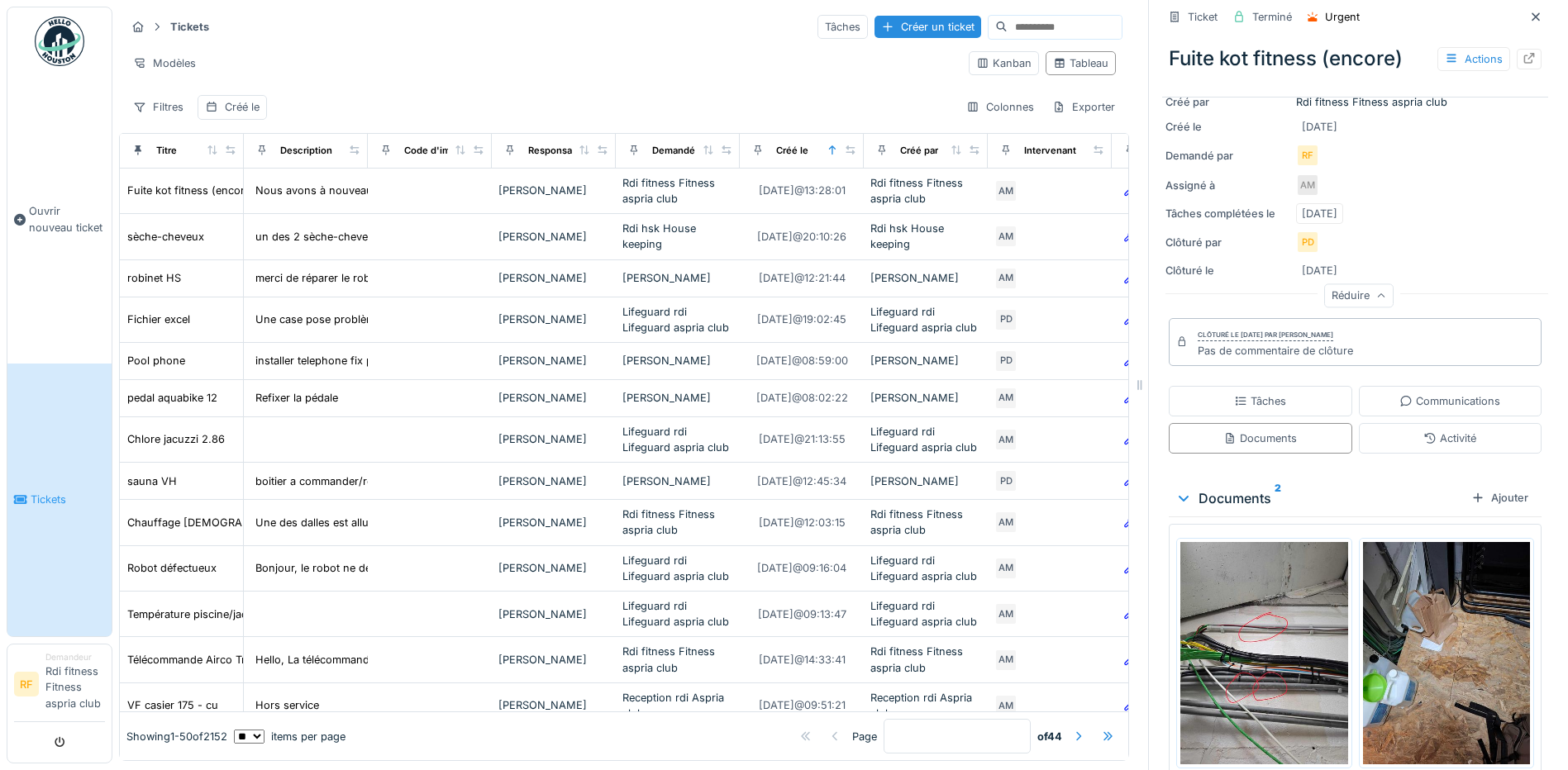
scroll to position [0, 0]
